Goal: Task Accomplishment & Management: Complete application form

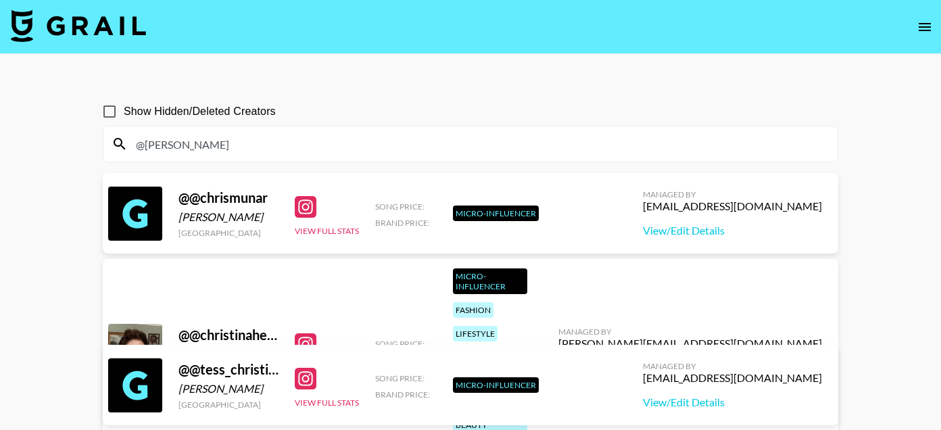
click at [230, 139] on input "@chris" at bounding box center [479, 144] width 702 height 22
paste input "passportgoat"
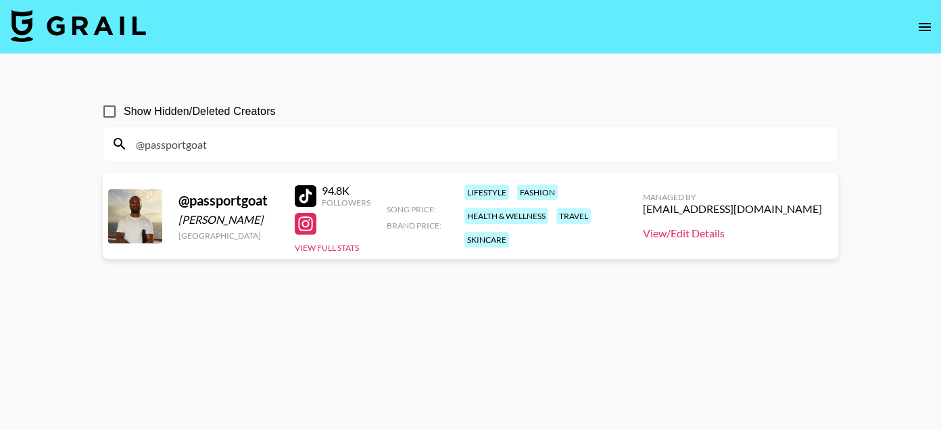
click at [767, 233] on link "View/Edit Details" at bounding box center [732, 234] width 179 height 14
click at [285, 145] on input "@passportgoat" at bounding box center [479, 144] width 702 height 22
type input "@"
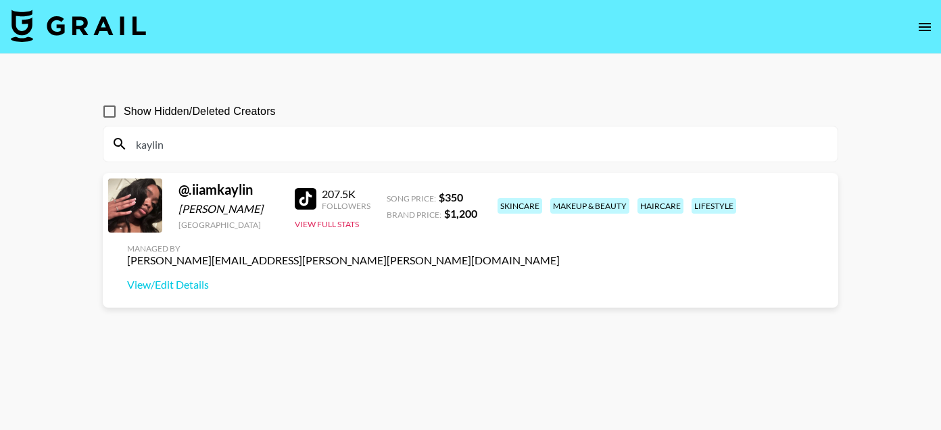
type input "kaylin"
drag, startPoint x: 255, startPoint y: 201, endPoint x: 176, endPoint y: 202, distance: 78.5
click at [176, 202] on div "@ .iiamkaylin Kaylin Moore United States 207.5K Followers View Full Stats Song …" at bounding box center [471, 240] width 736 height 135
copy div "@ .iiamkaylin"
click at [560, 278] on link "View/Edit Details" at bounding box center [343, 285] width 433 height 14
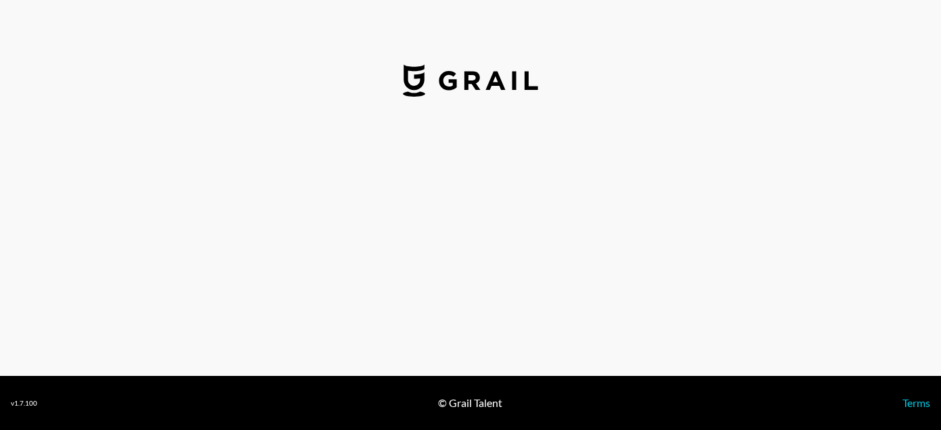
select select "USD"
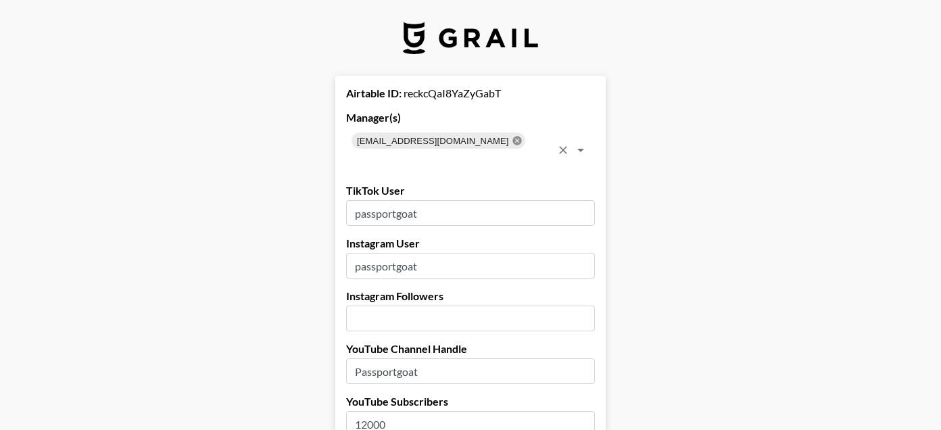
click at [513, 138] on icon at bounding box center [517, 140] width 9 height 9
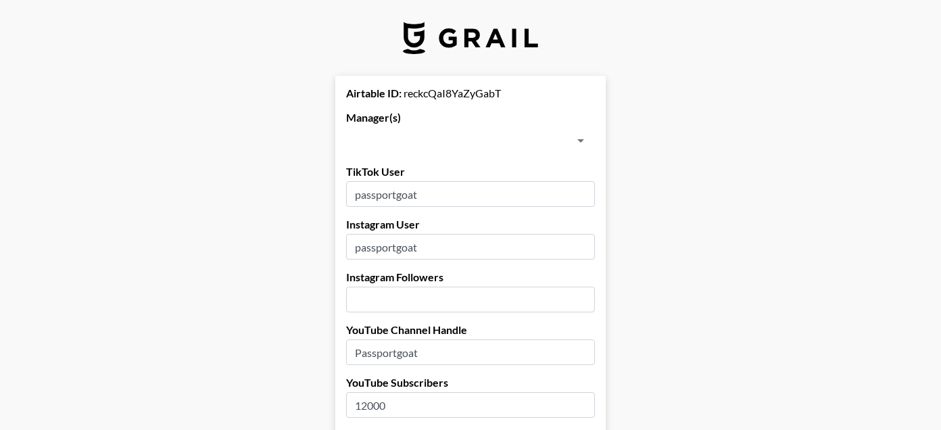
click at [467, 138] on input "text" at bounding box center [459, 140] width 218 height 19
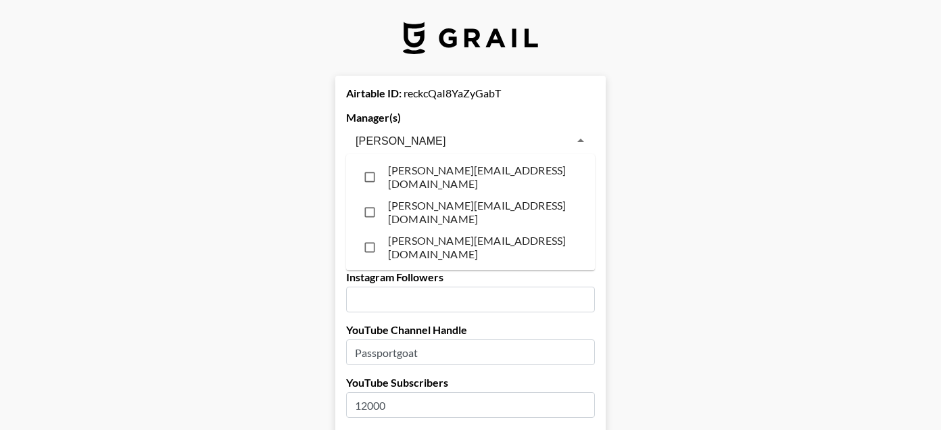
type input "peter"
click at [449, 174] on li "[PERSON_NAME][EMAIL_ADDRESS][DOMAIN_NAME]" at bounding box center [470, 177] width 249 height 35
checkbox input "true"
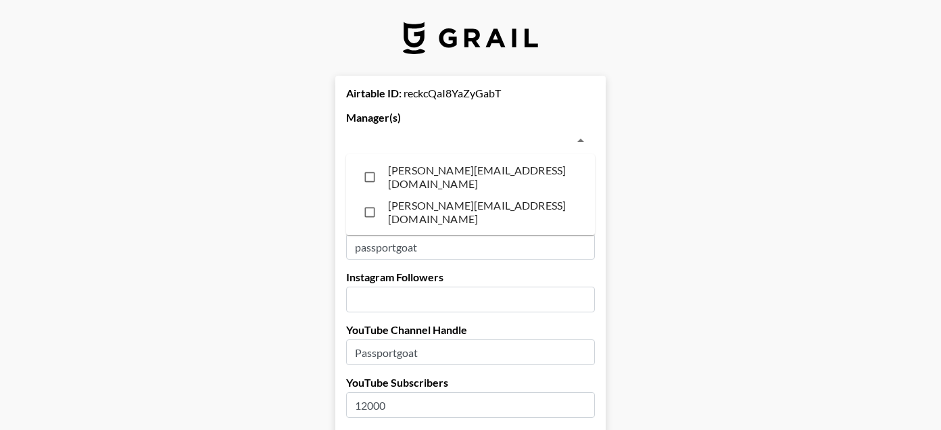
scroll to position [10450, 0]
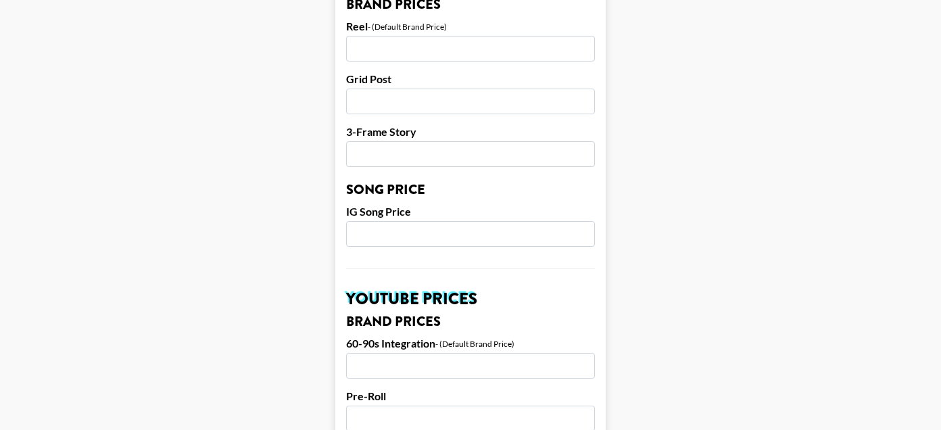
scroll to position [1405, 0]
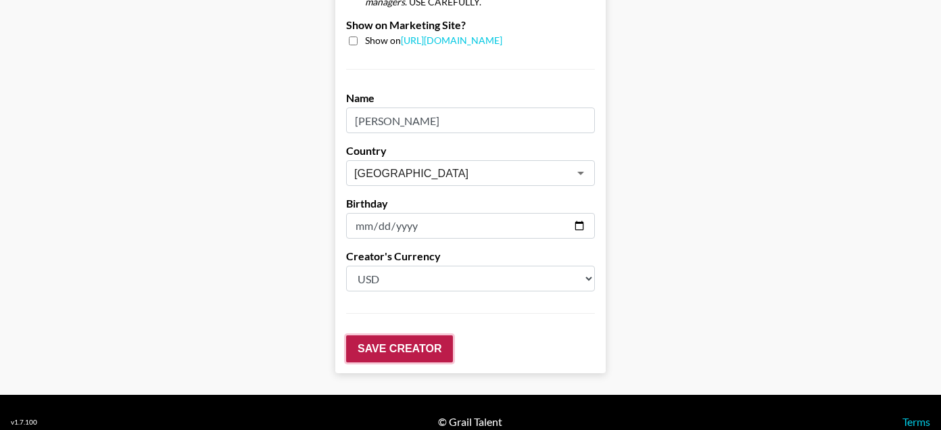
click at [382, 335] on input "Save Creator" at bounding box center [399, 348] width 107 height 27
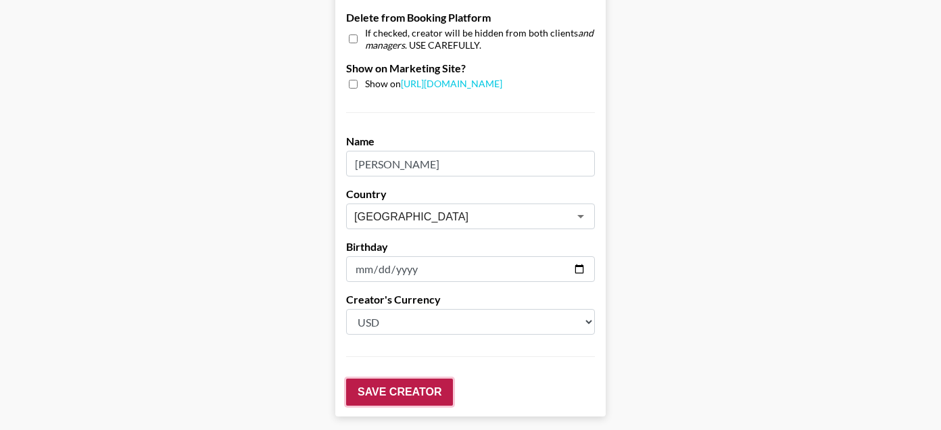
scroll to position [76, 0]
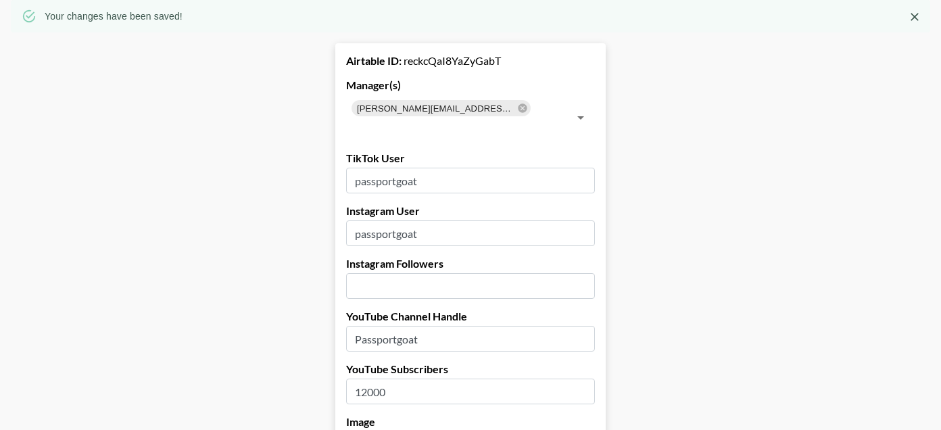
click at [382, 331] on input "Passportgoat" at bounding box center [470, 339] width 249 height 26
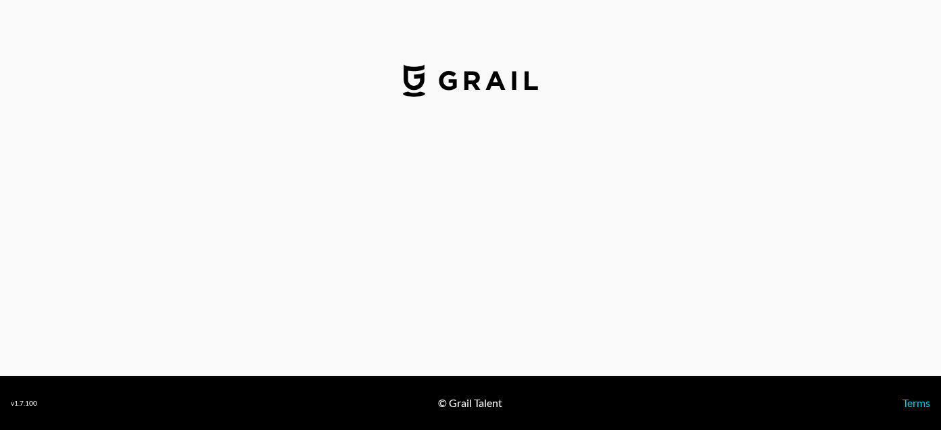
select select "USD"
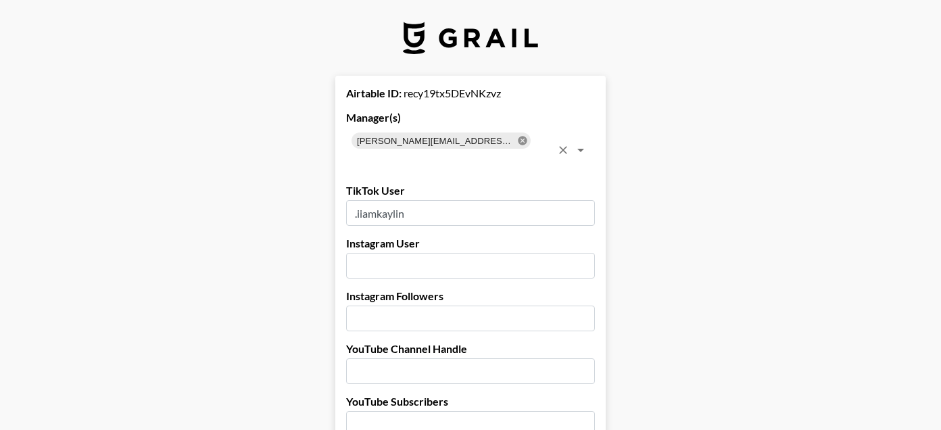
click at [518, 143] on icon at bounding box center [522, 140] width 9 height 9
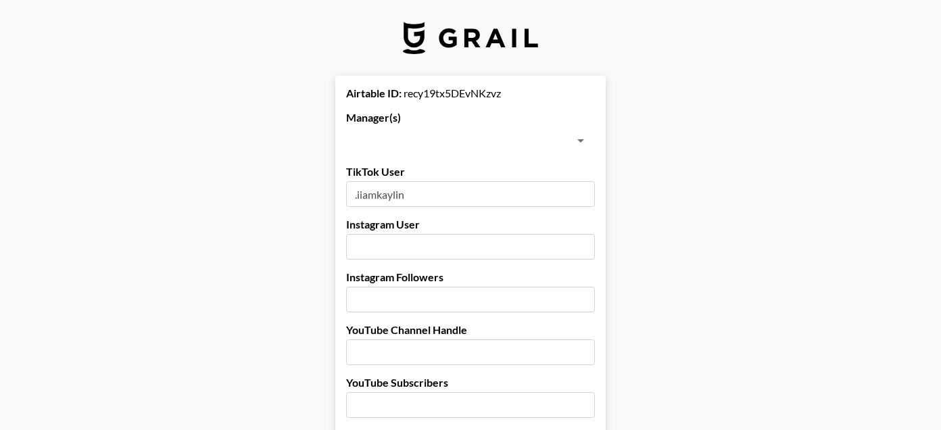
click at [492, 143] on input "text" at bounding box center [459, 140] width 218 height 19
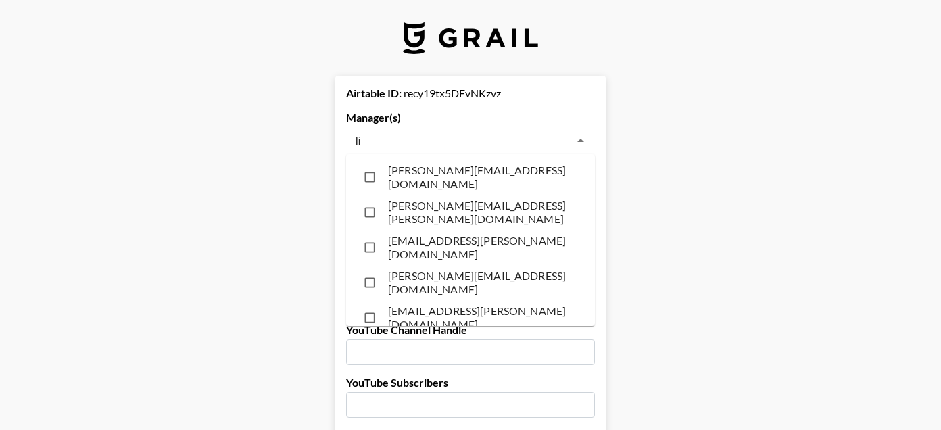
type input "lil"
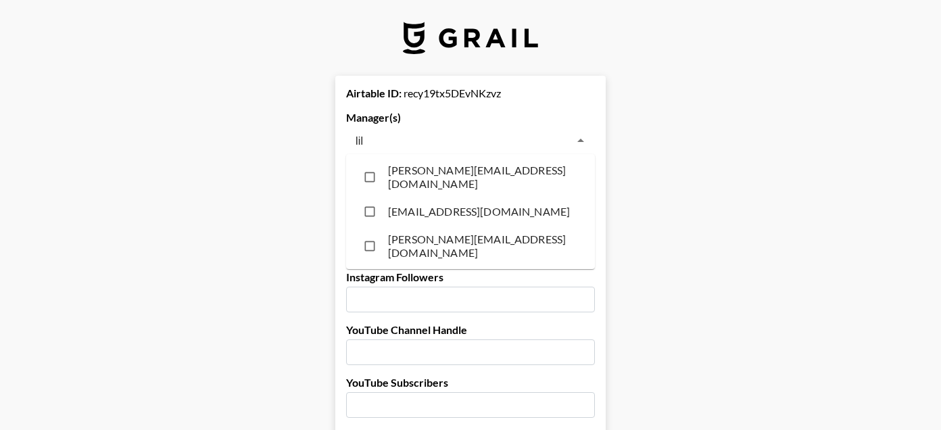
click at [442, 246] on li "[PERSON_NAME][EMAIL_ADDRESS][DOMAIN_NAME]" at bounding box center [470, 246] width 249 height 35
checkbox input "true"
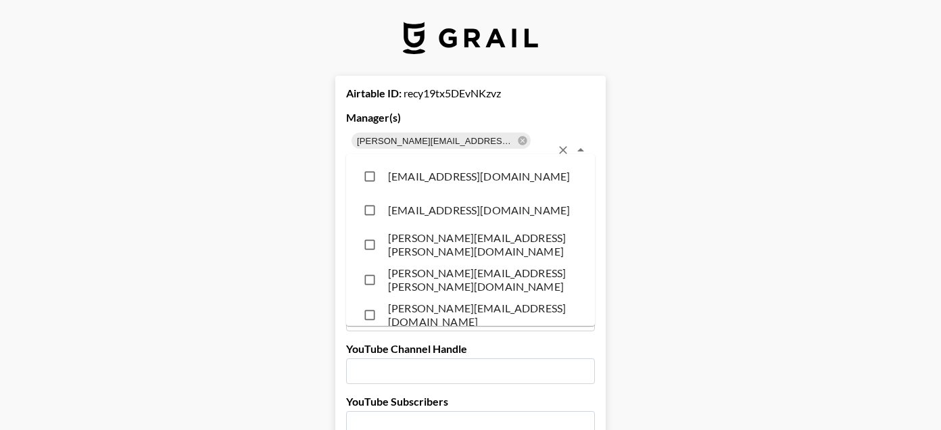
scroll to position [8050, 0]
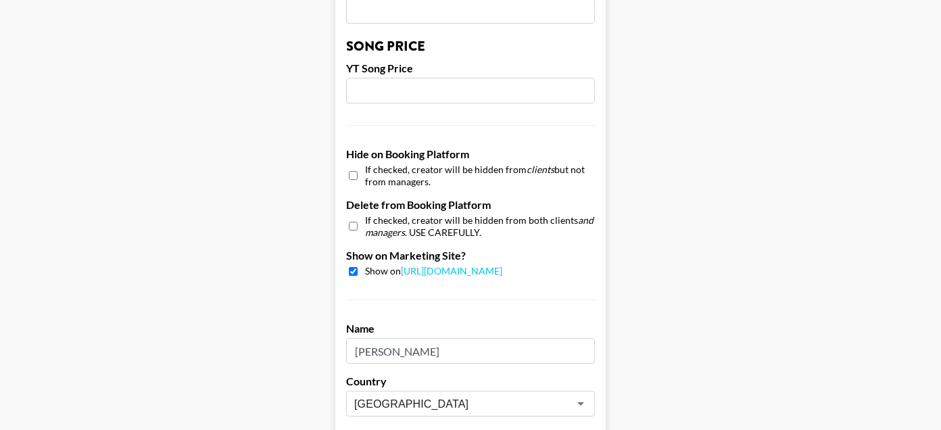
scroll to position [1405, 0]
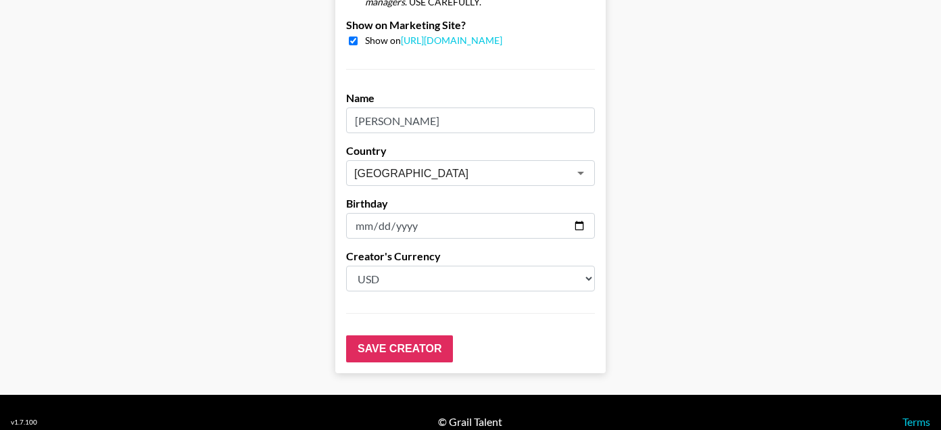
click at [355, 335] on input "Save Creator" at bounding box center [399, 348] width 107 height 27
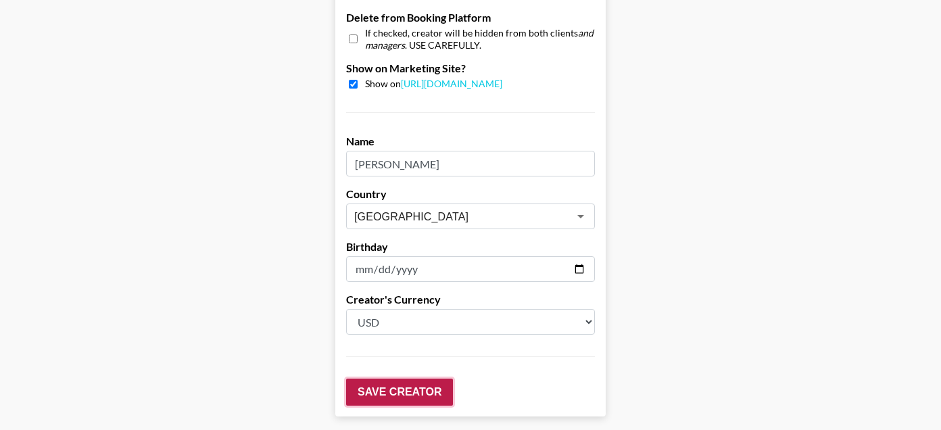
scroll to position [76, 0]
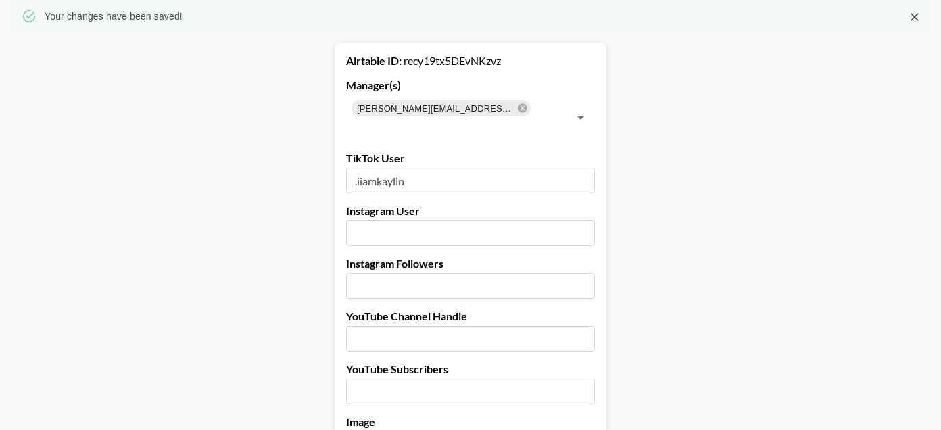
click at [355, 326] on input "text" at bounding box center [470, 339] width 249 height 26
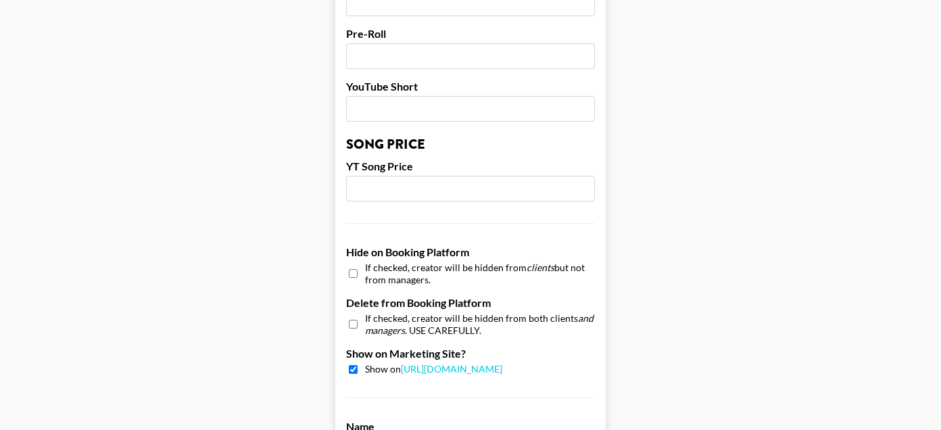
scroll to position [1448, 0]
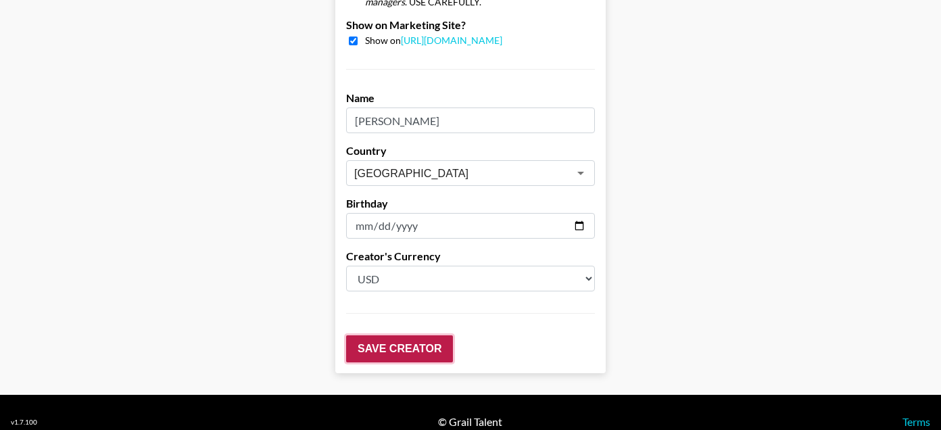
click at [384, 335] on input "Save Creator" at bounding box center [399, 348] width 107 height 27
